Goal: Task Accomplishment & Management: Manage account settings

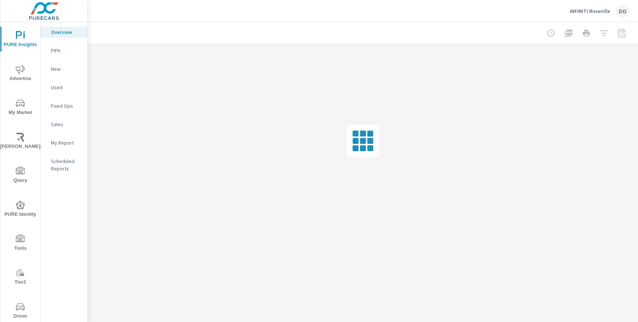
click at [593, 11] on p "INFINITI Roseville" at bounding box center [589, 11] width 40 height 7
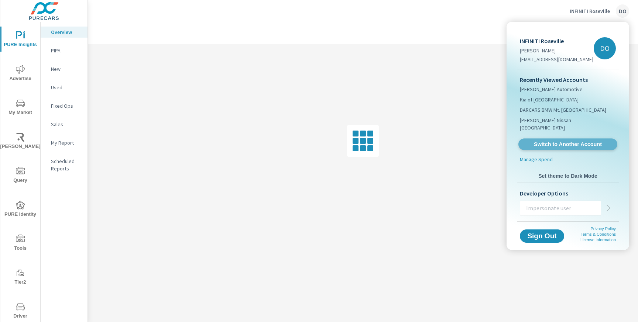
click at [552, 141] on span "Switch to Another Account" at bounding box center [567, 144] width 90 height 7
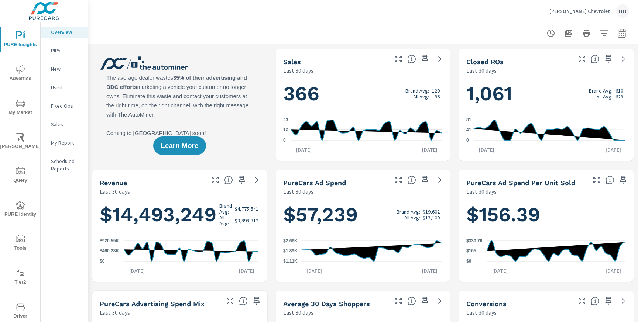
click at [583, 11] on p "Ancira Winton Chevrolet" at bounding box center [579, 11] width 61 height 7
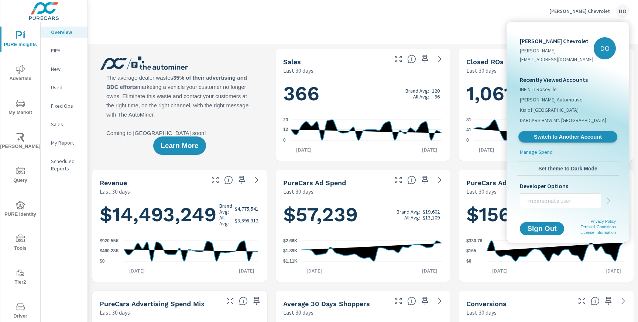
click at [560, 136] on span "Switch to Another Account" at bounding box center [567, 137] width 90 height 7
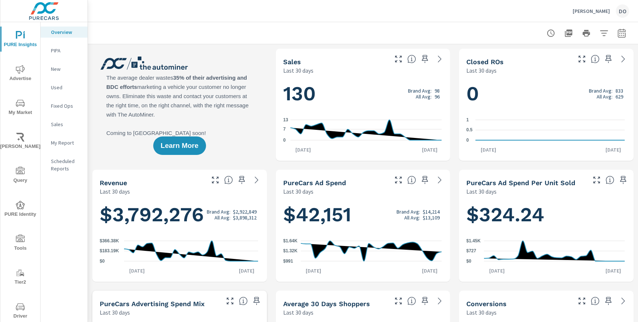
drag, startPoint x: 220, startPoint y: 36, endPoint x: 149, endPoint y: 32, distance: 70.6
